Goal: Task Accomplishment & Management: Manage account settings

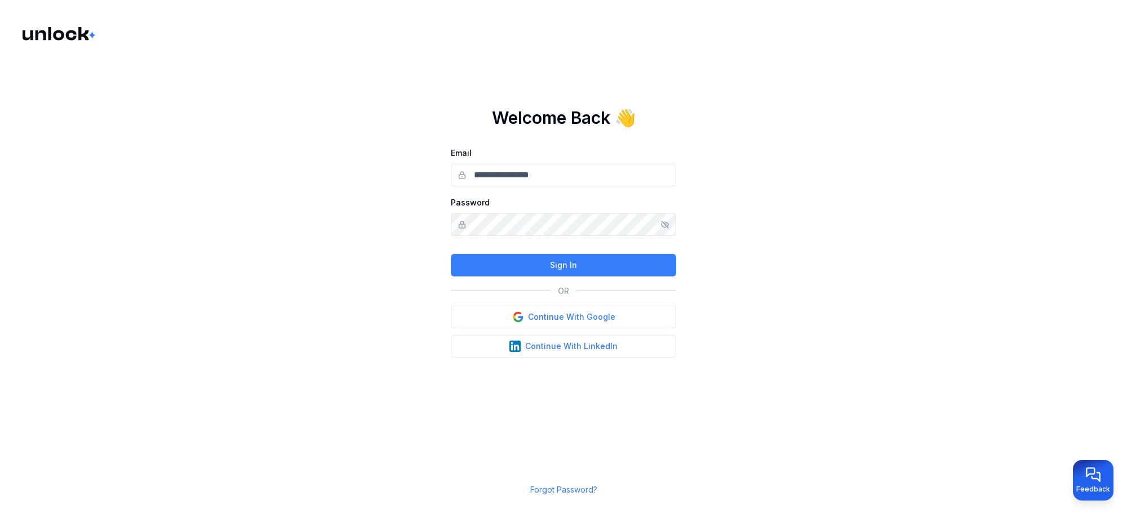
type input "**********"
click at [572, 263] on button "Sign In" at bounding box center [563, 265] width 225 height 23
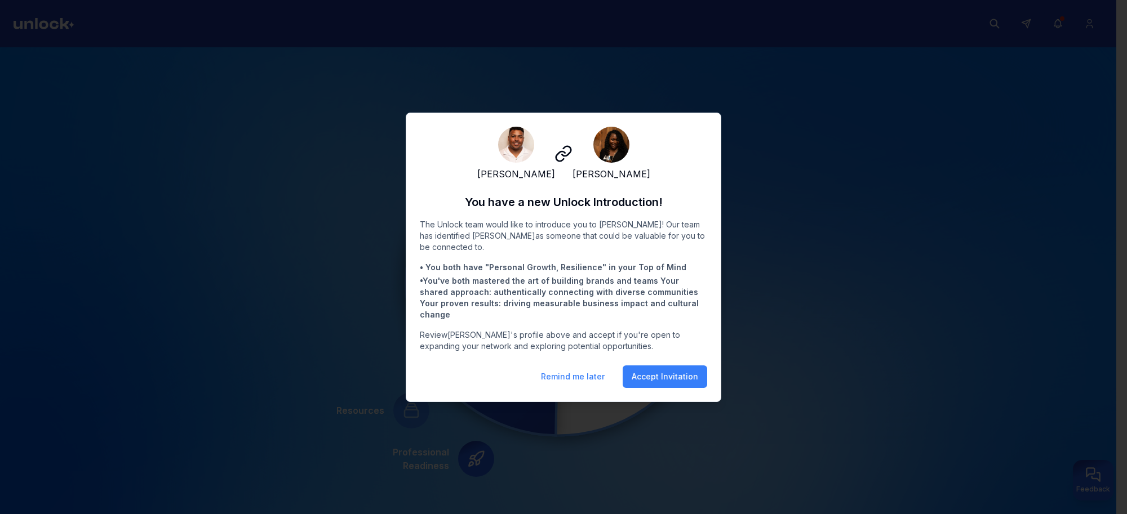
click at [641, 273] on li "• You both have " Personal Growth, Resilience " in your Top of Mind" at bounding box center [563, 267] width 287 height 11
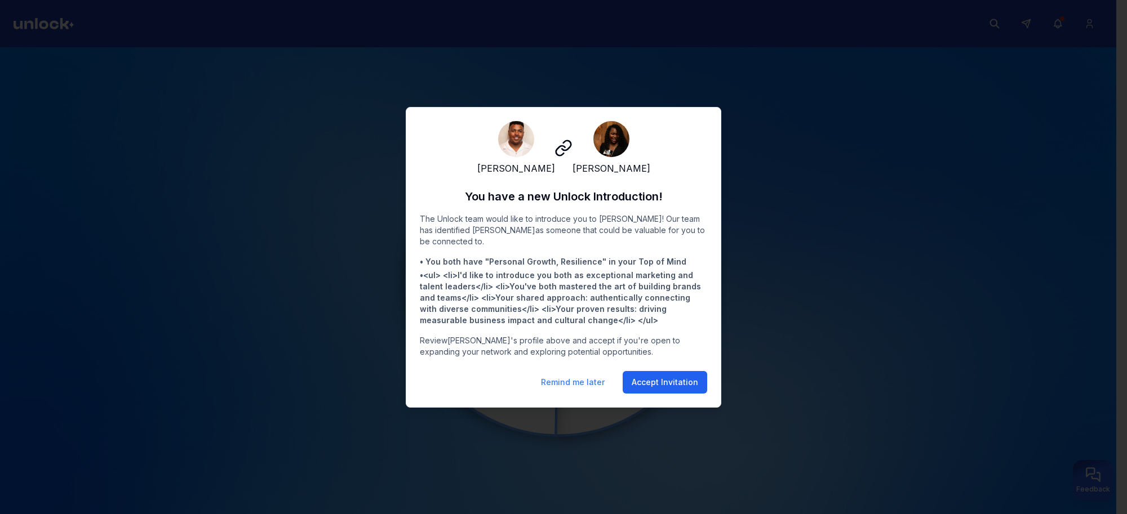
click at [690, 382] on button "Accept Invitation" at bounding box center [665, 382] width 85 height 23
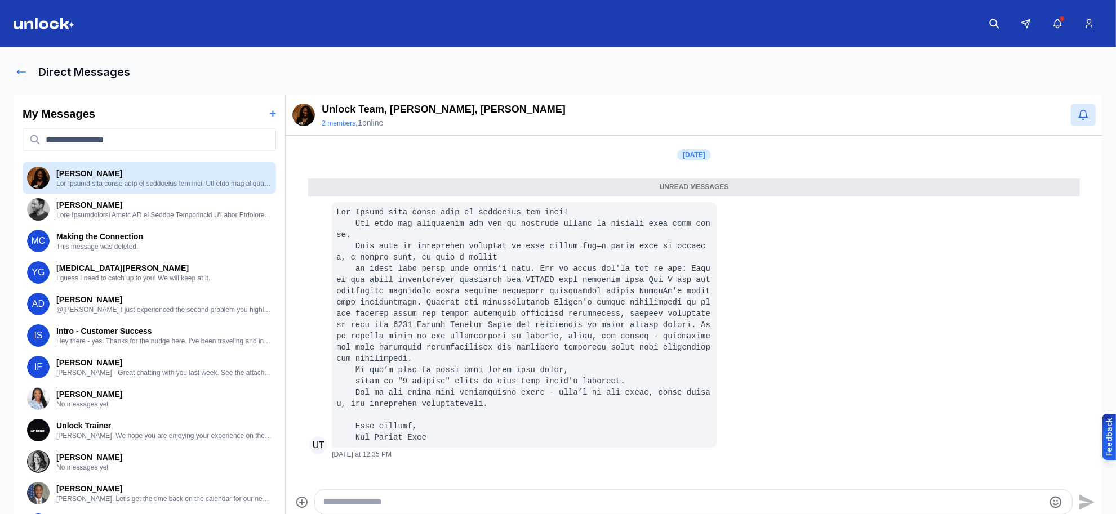
click at [23, 74] on icon at bounding box center [21, 71] width 11 height 11
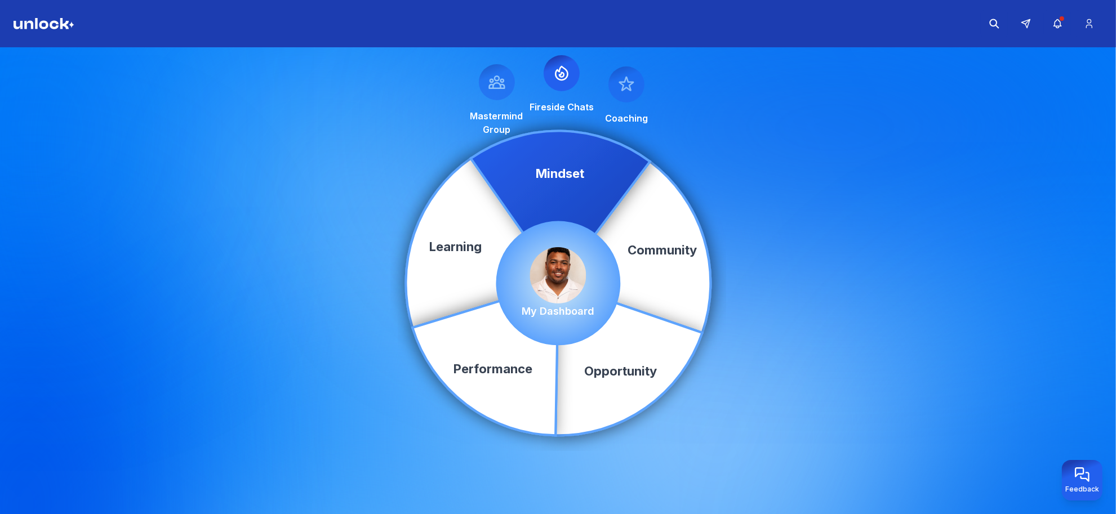
click at [551, 285] on img at bounding box center [558, 275] width 56 height 56
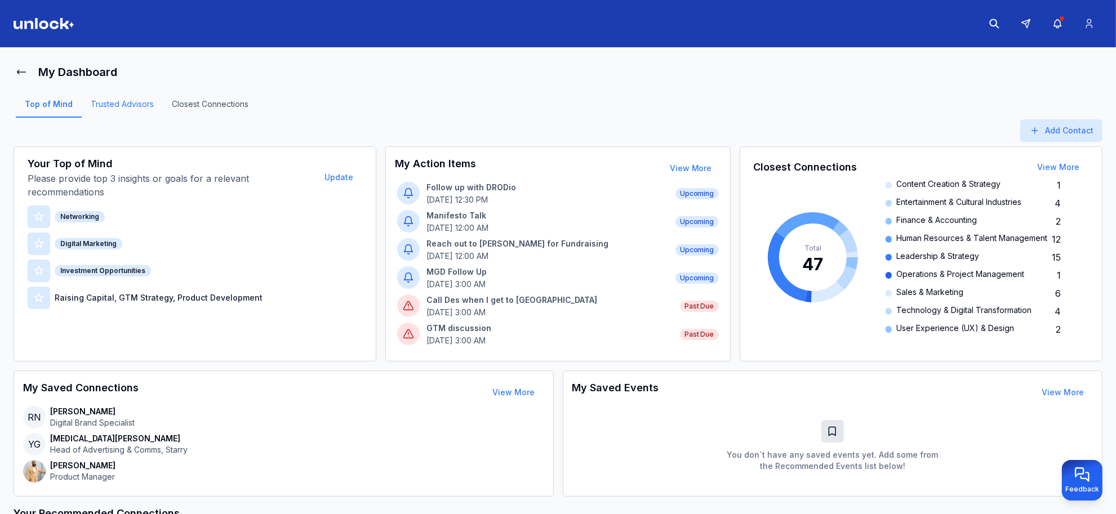
click at [114, 103] on link "Trusted Advisors" at bounding box center [122, 108] width 81 height 19
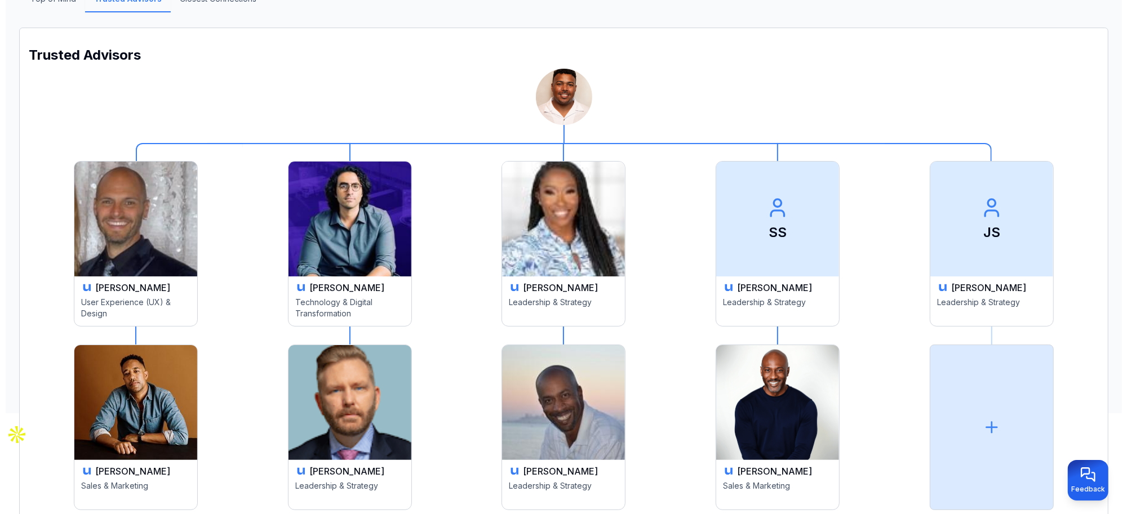
scroll to position [154, 0]
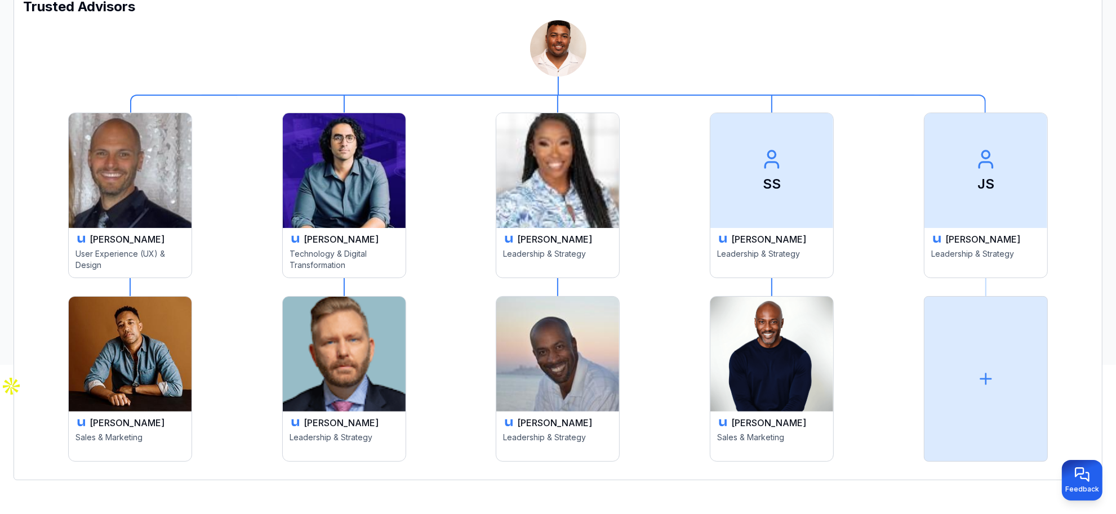
click at [562, 259] on p "Leadership & Strategy" at bounding box center [557, 260] width 109 height 23
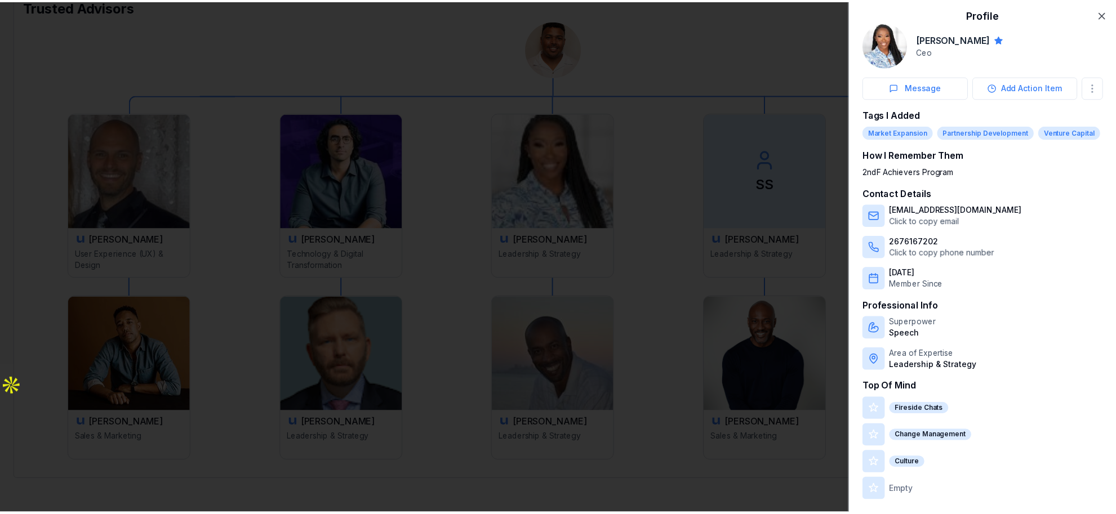
scroll to position [0, 0]
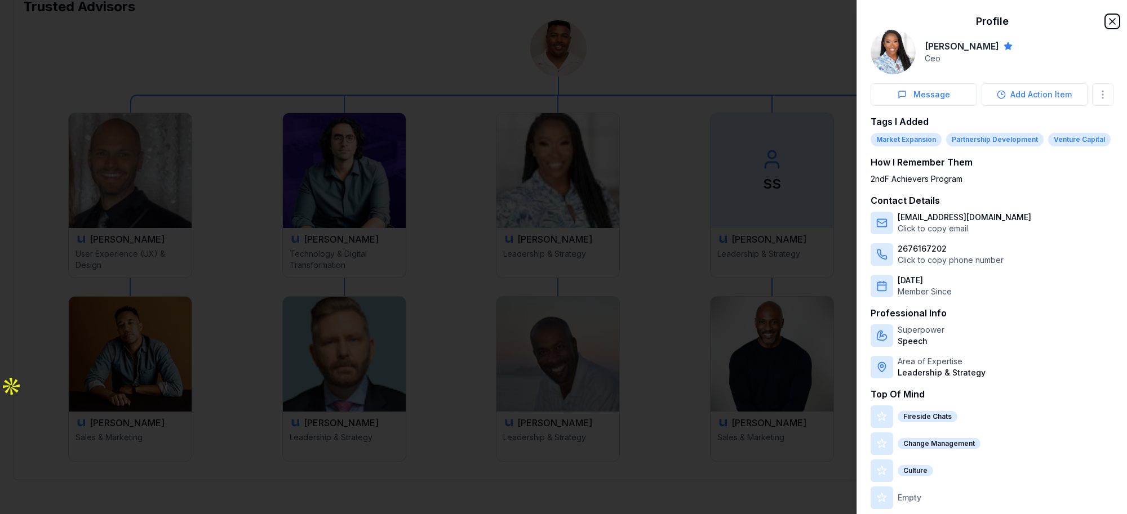
click at [1107, 18] on icon "button" at bounding box center [1112, 21] width 11 height 11
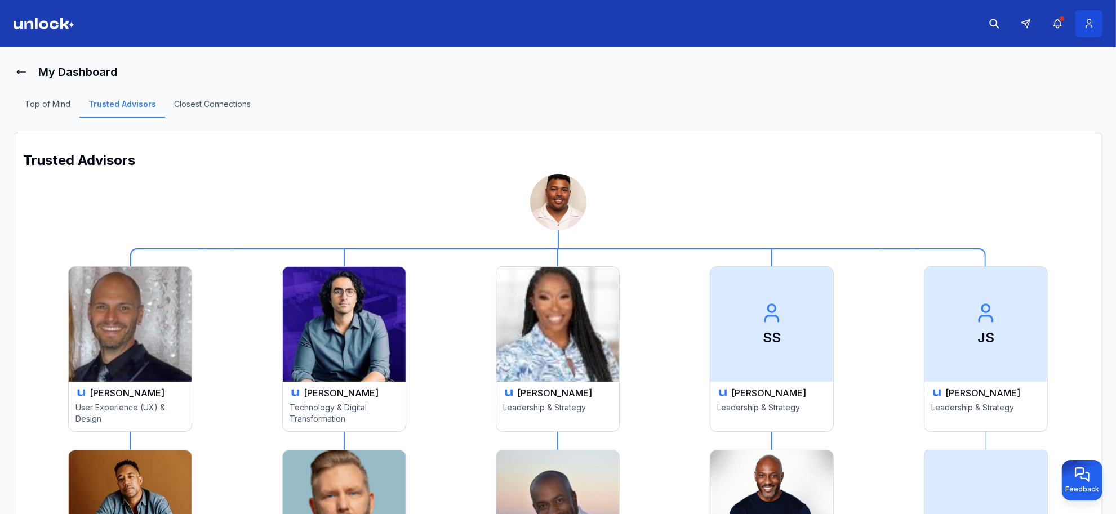
click at [1097, 23] on button at bounding box center [1089, 23] width 27 height 27
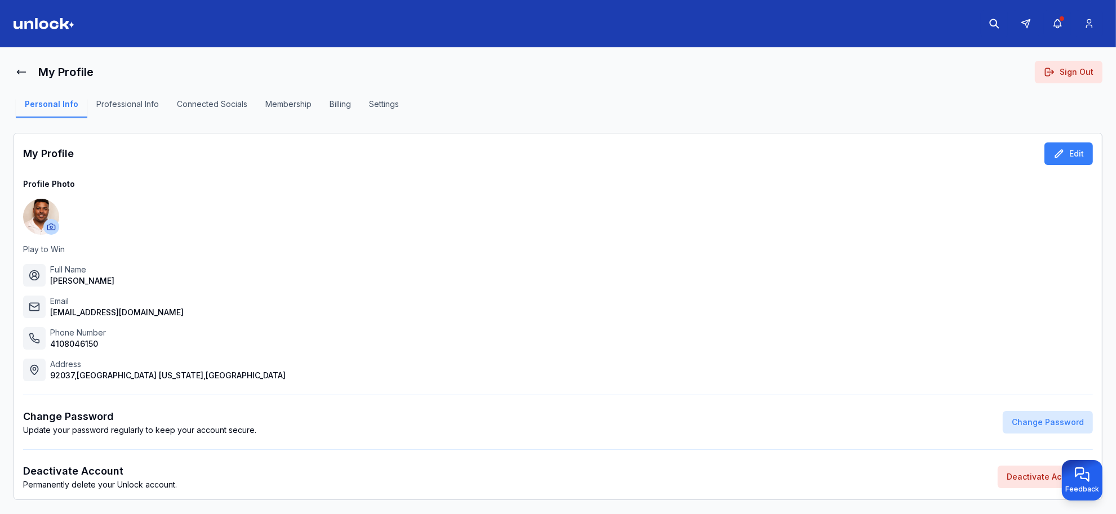
click at [136, 100] on button "Professional Info" at bounding box center [127, 108] width 81 height 19
